Goal: Task Accomplishment & Management: Manage account settings

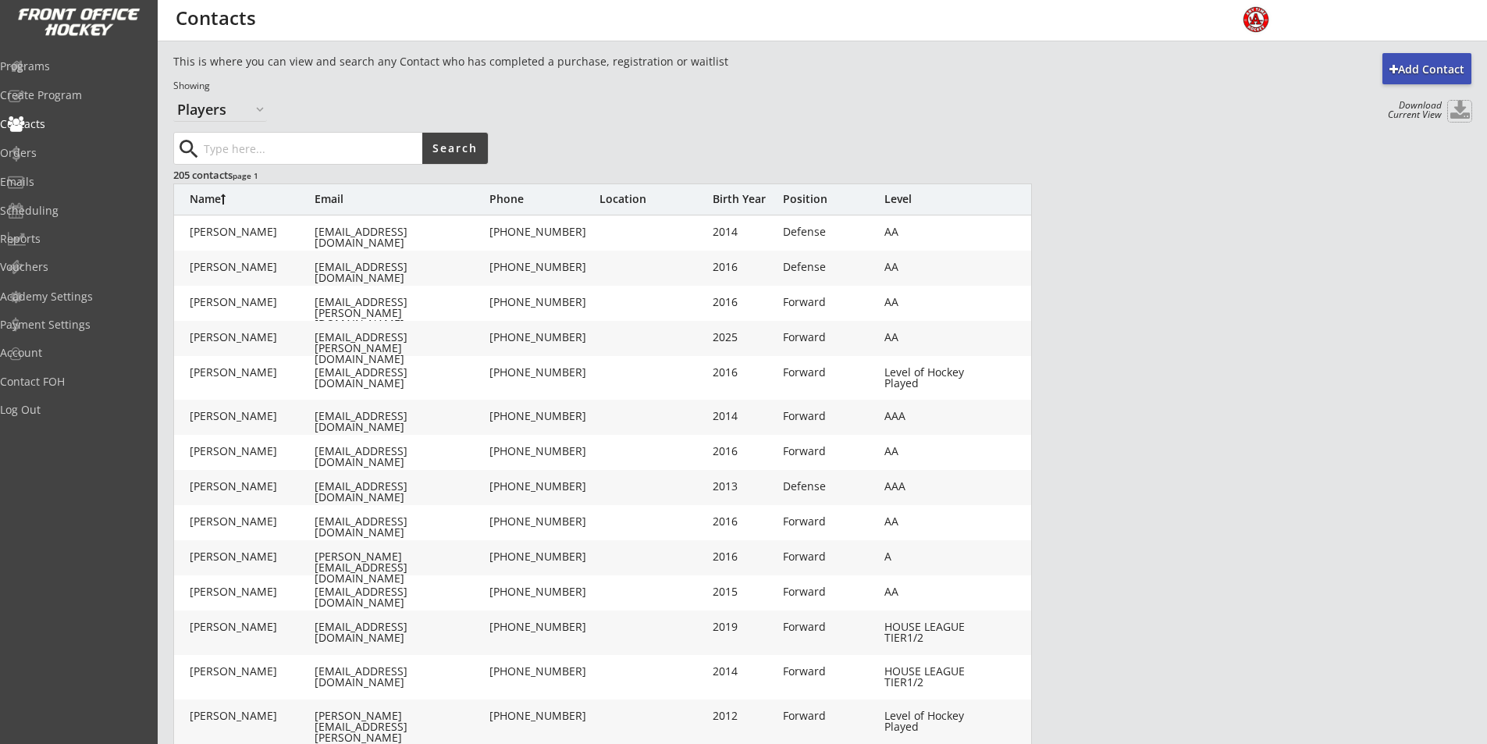
select select ""Players""
click at [103, 23] on img at bounding box center [78, 22] width 123 height 29
click at [42, 404] on div "Log Out" at bounding box center [74, 409] width 141 height 11
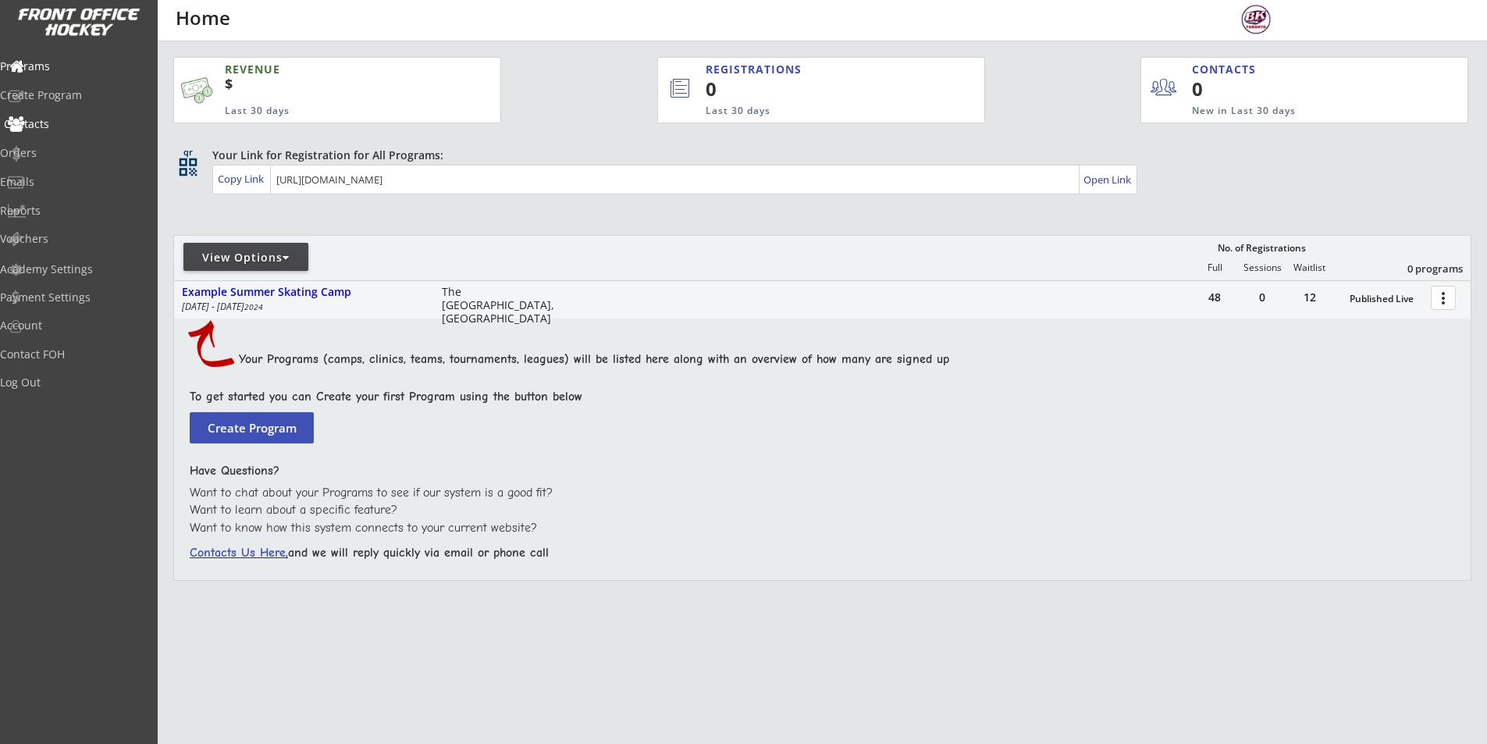
click at [60, 124] on div "Contacts" at bounding box center [74, 124] width 141 height 11
select select ""Players""
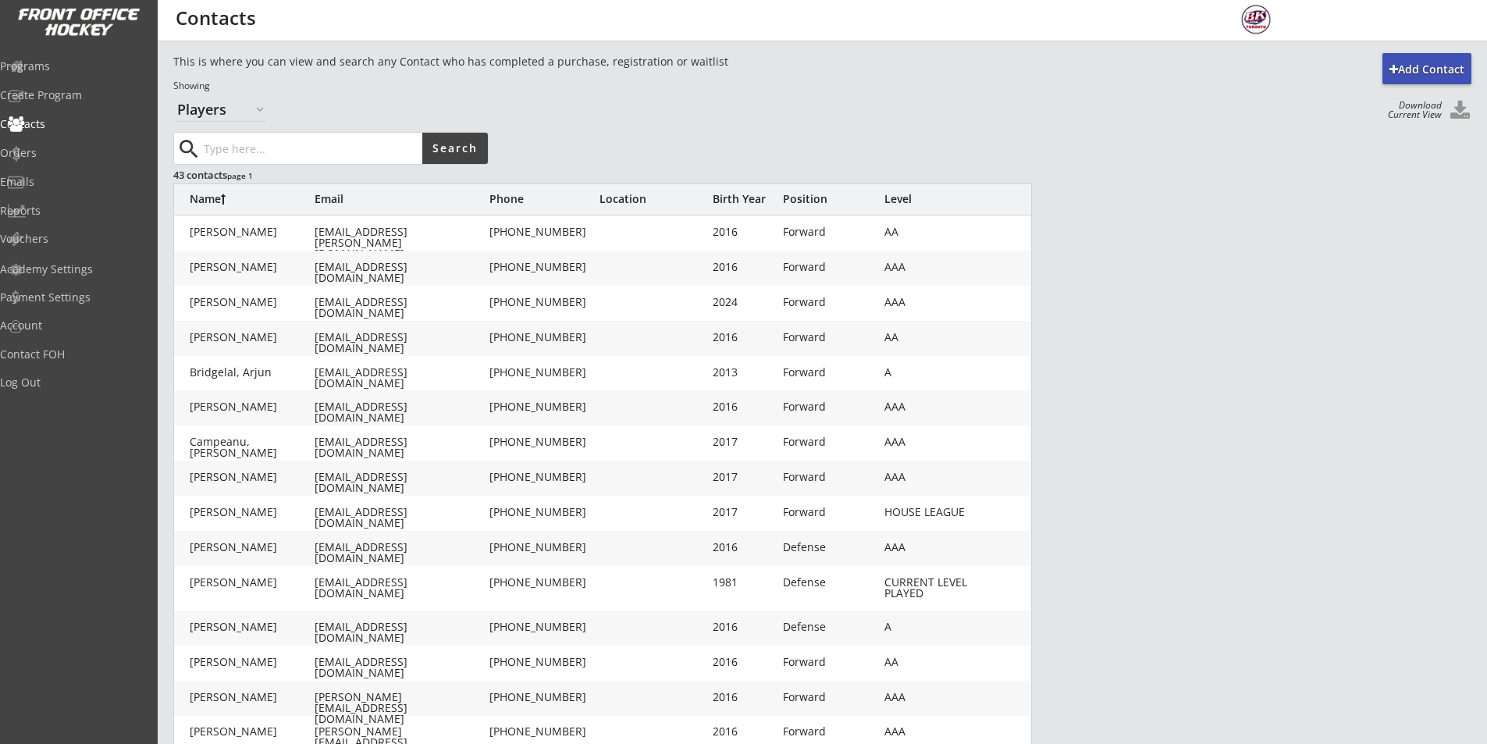
click at [1422, 106] on div "Download Current View" at bounding box center [1411, 110] width 62 height 19
click at [1459, 111] on button at bounding box center [1459, 111] width 23 height 21
